Goal: Information Seeking & Learning: Learn about a topic

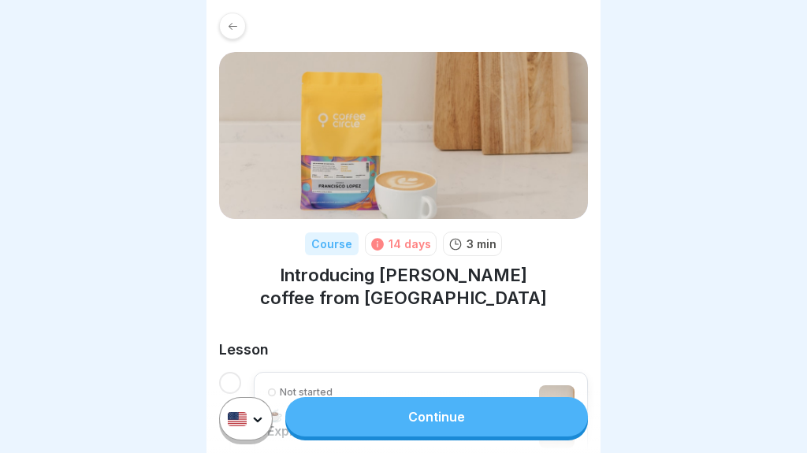
click at [234, 30] on icon at bounding box center [233, 27] width 12 height 12
click at [238, 21] on icon at bounding box center [233, 27] width 12 height 12
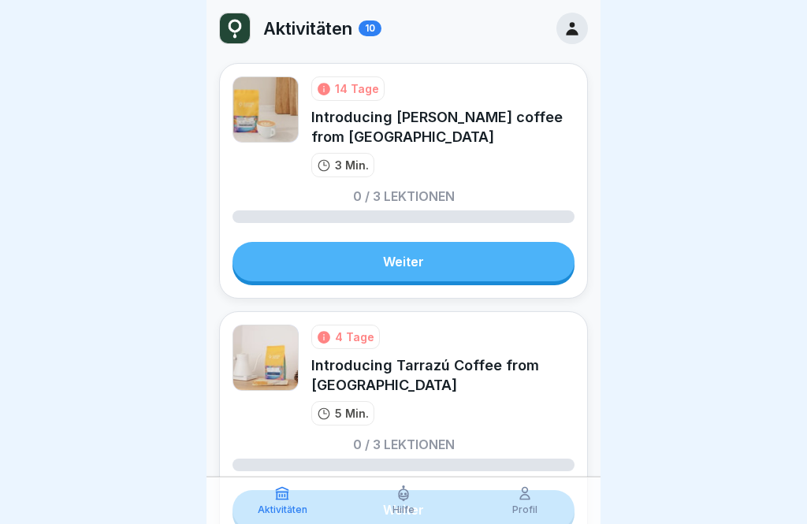
click at [471, 266] on link "Weiter" at bounding box center [404, 261] width 342 height 39
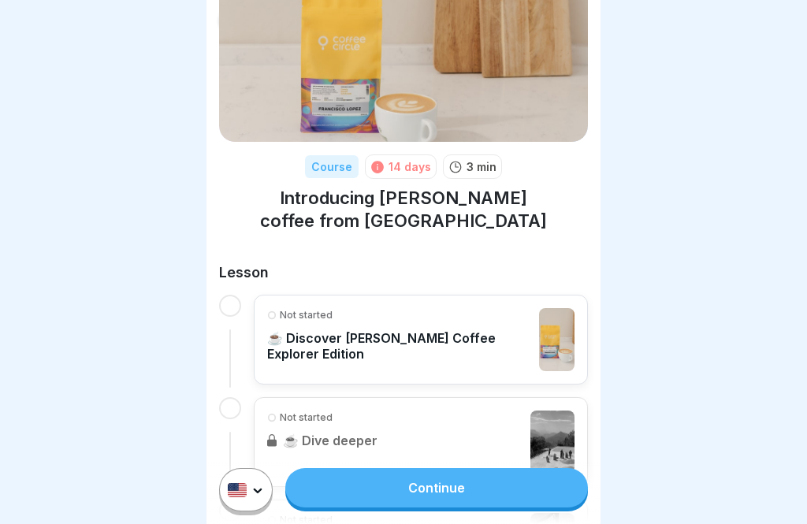
scroll to position [78, 0]
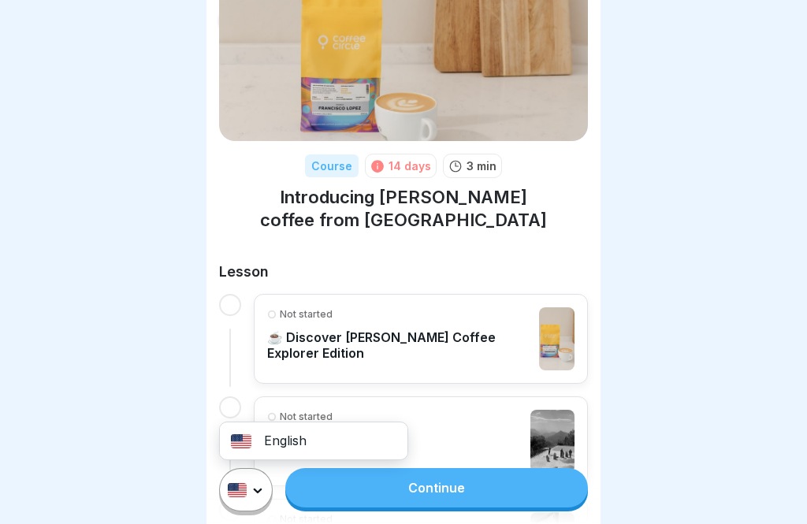
click at [421, 483] on html "Course 14 days 3 min Introducing [PERSON_NAME] coffee from [GEOGRAPHIC_DATA] Le…" at bounding box center [403, 262] width 807 height 524
click at [409, 487] on link "Continue" at bounding box center [436, 487] width 303 height 39
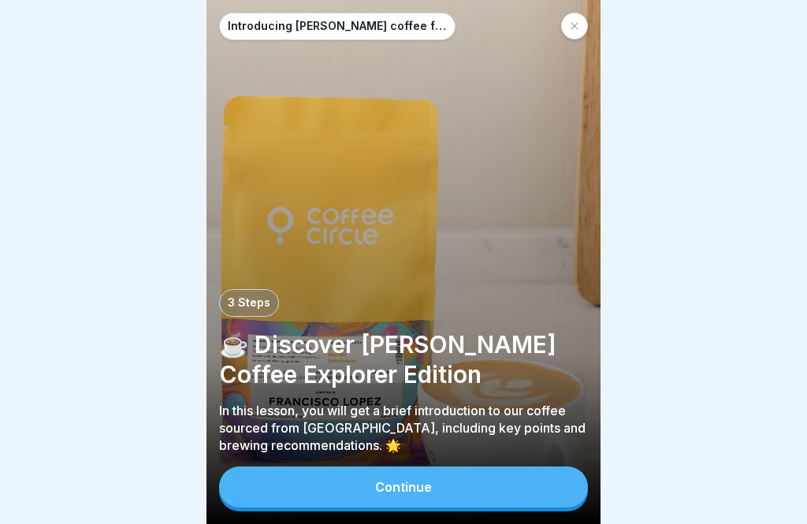
click at [419, 488] on div "Continue" at bounding box center [403, 487] width 57 height 14
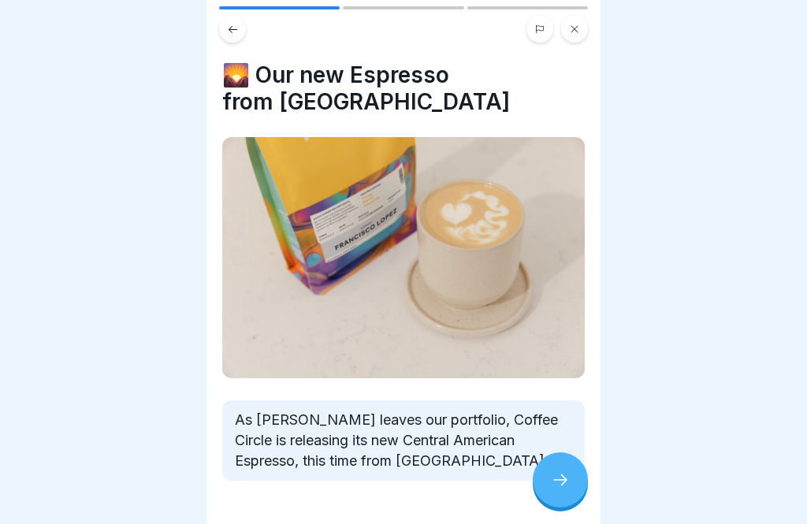
click at [569, 475] on icon at bounding box center [560, 480] width 19 height 19
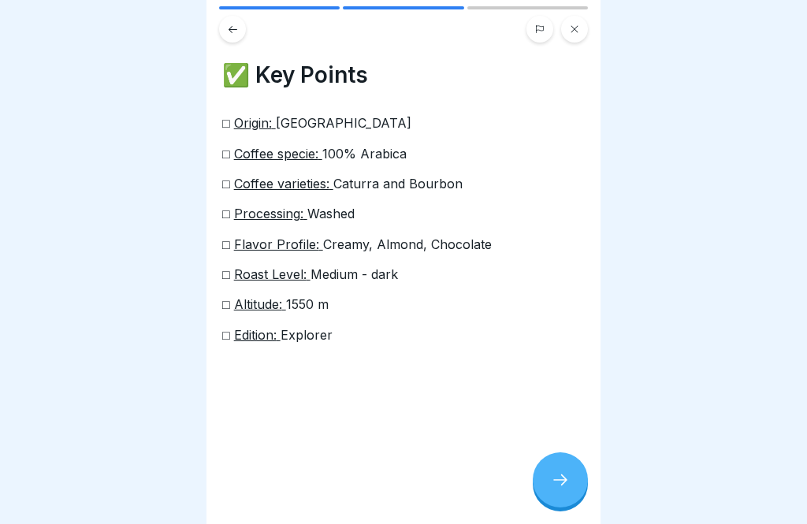
click at [566, 482] on icon at bounding box center [561, 480] width 14 height 11
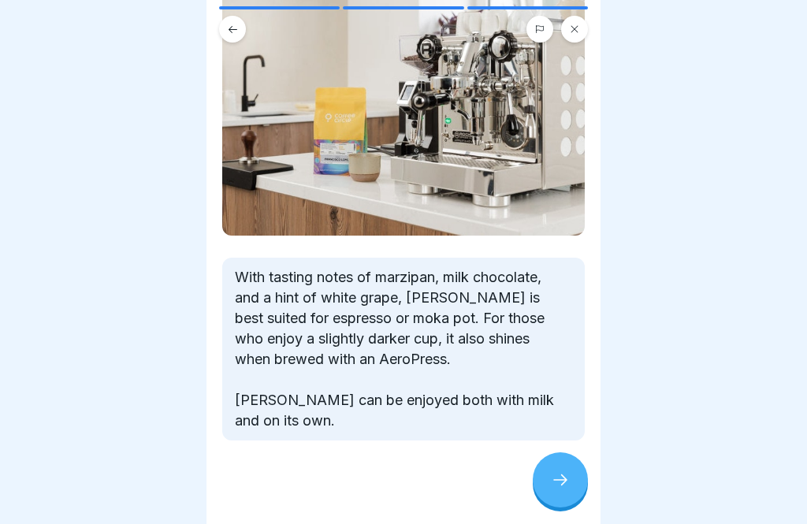
scroll to position [157, 0]
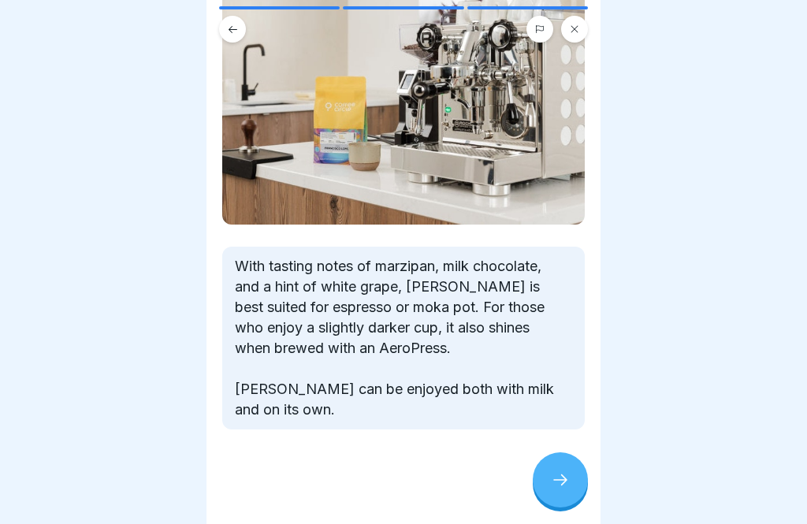
click at [562, 475] on icon at bounding box center [561, 480] width 14 height 11
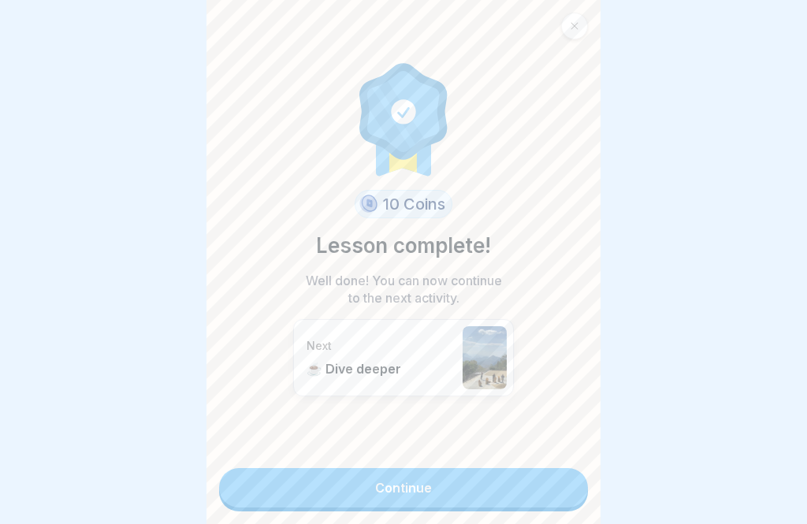
click at [466, 486] on link "Continue" at bounding box center [403, 487] width 369 height 39
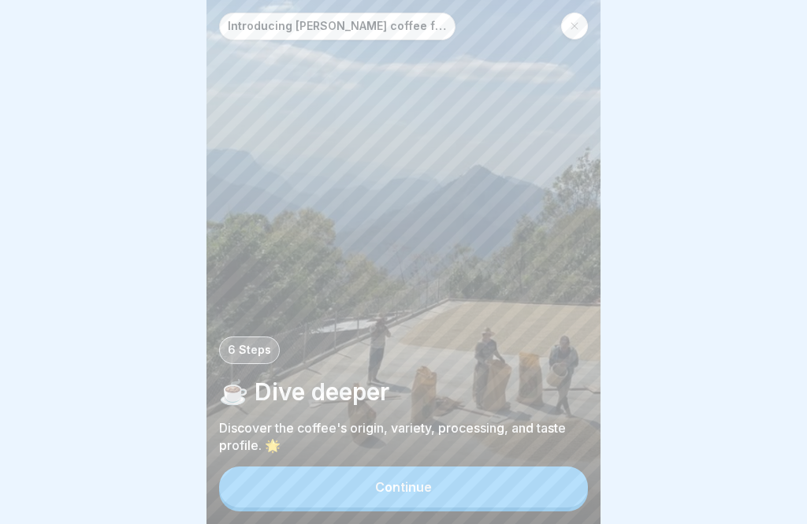
click at [464, 493] on button "Continue" at bounding box center [403, 487] width 369 height 41
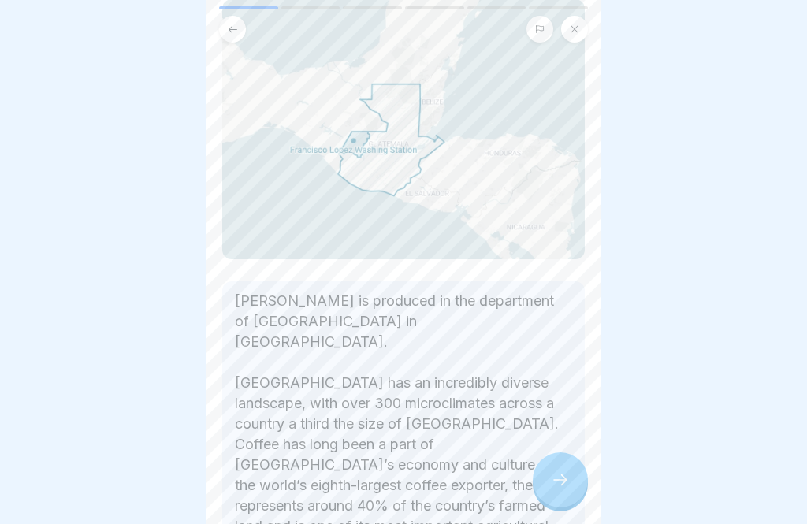
scroll to position [113, 0]
click at [554, 483] on icon at bounding box center [560, 480] width 19 height 19
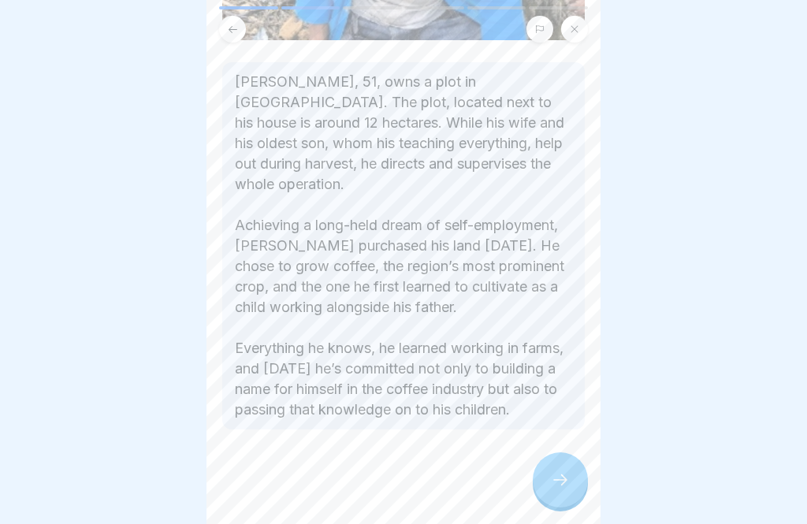
scroll to position [487, 0]
click at [571, 472] on div at bounding box center [560, 480] width 55 height 55
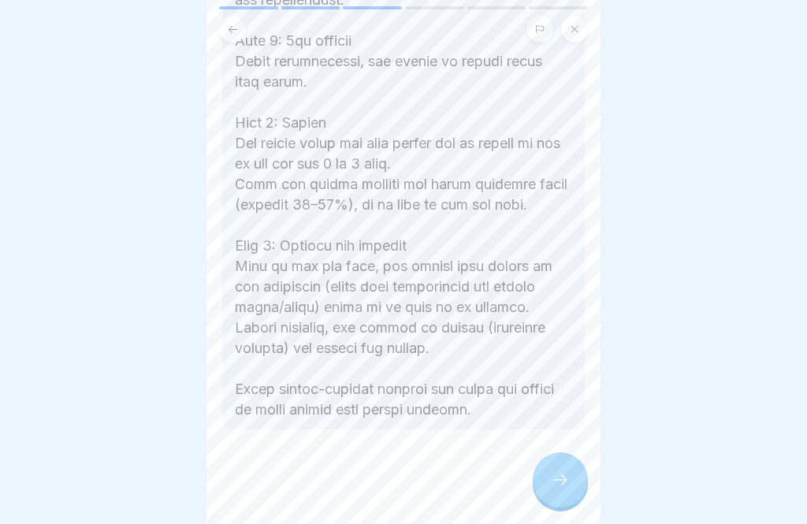
scroll to position [960, 0]
click at [561, 471] on icon at bounding box center [560, 480] width 19 height 19
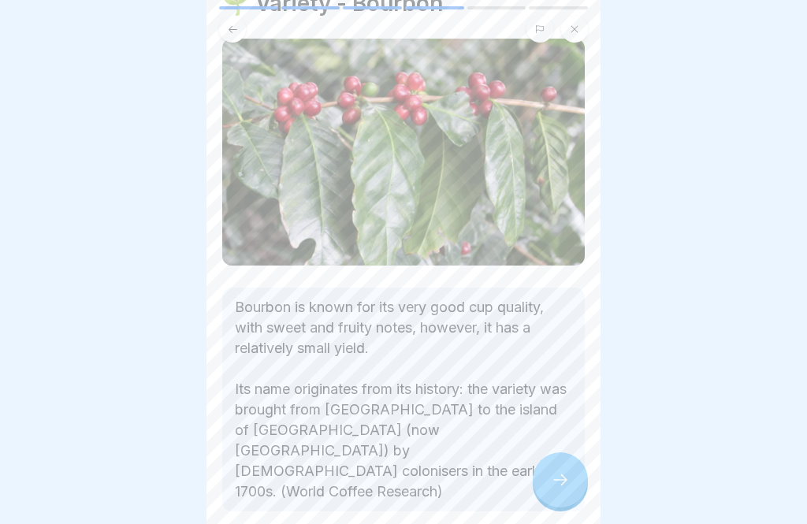
scroll to position [73, 0]
click at [570, 480] on div at bounding box center [560, 480] width 55 height 55
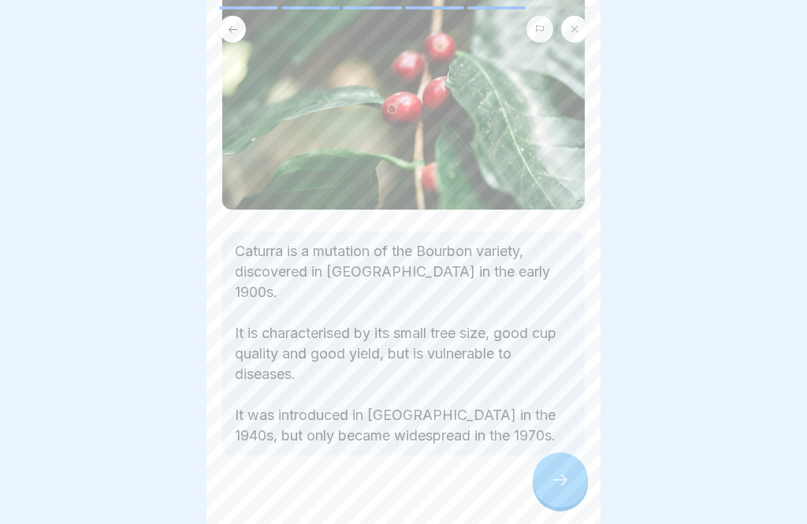
scroll to position [125, 0]
click at [563, 473] on icon at bounding box center [560, 480] width 19 height 19
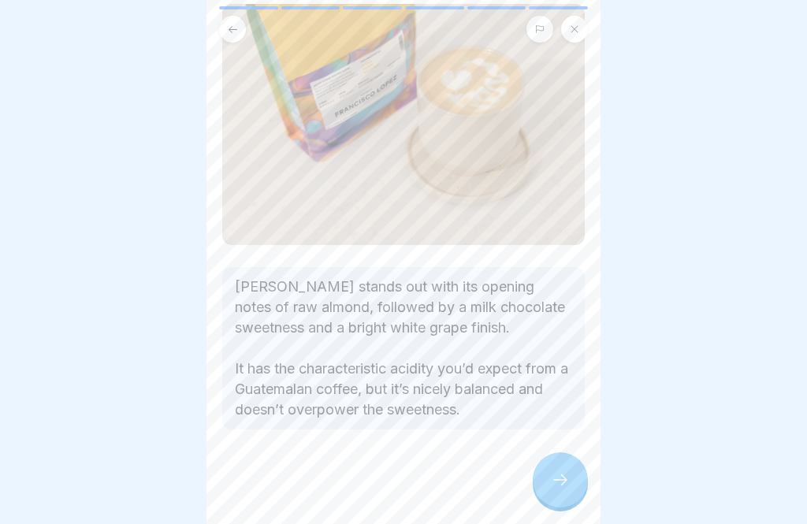
scroll to position [127, 0]
click at [569, 483] on icon at bounding box center [560, 480] width 19 height 19
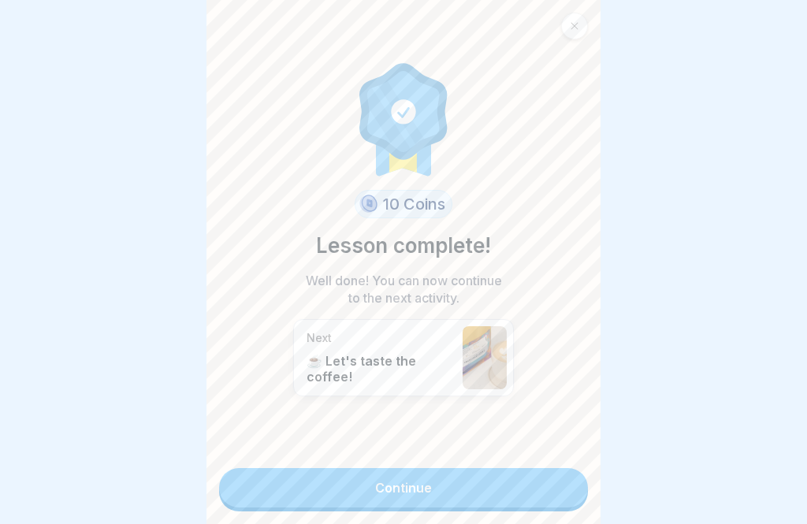
click at [578, 16] on div at bounding box center [574, 26] width 27 height 27
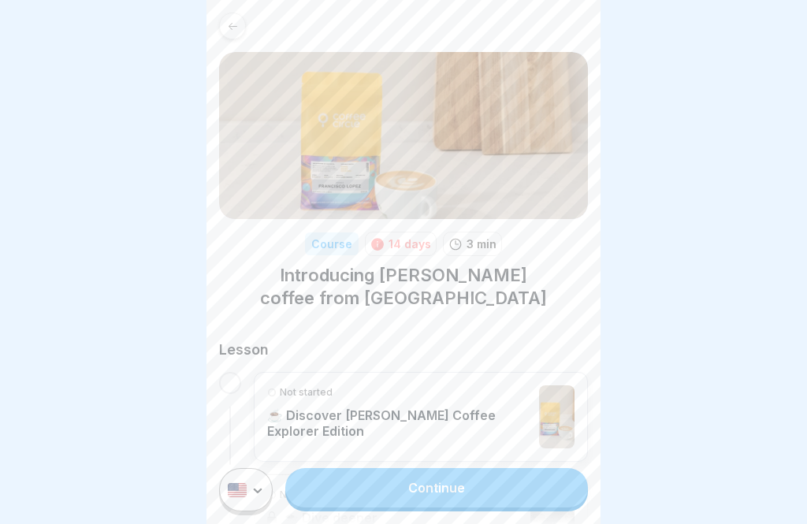
click at [240, 15] on div at bounding box center [232, 26] width 27 height 27
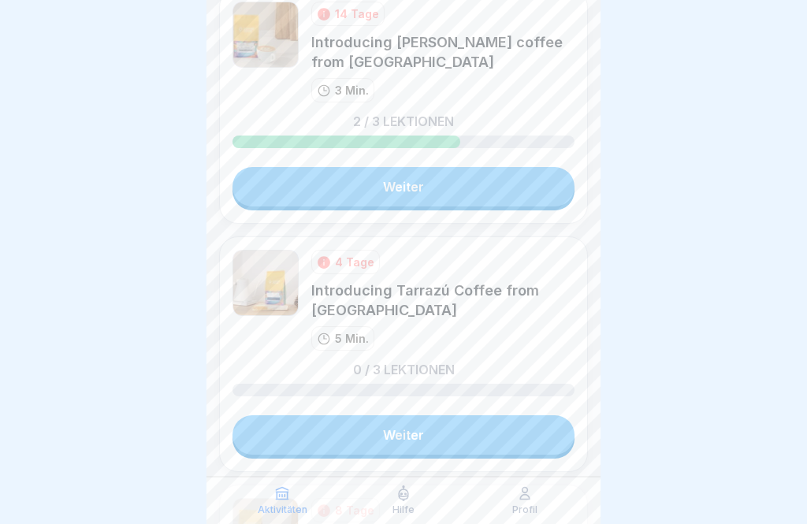
scroll to position [74, 0]
